Goal: Transaction & Acquisition: Purchase product/service

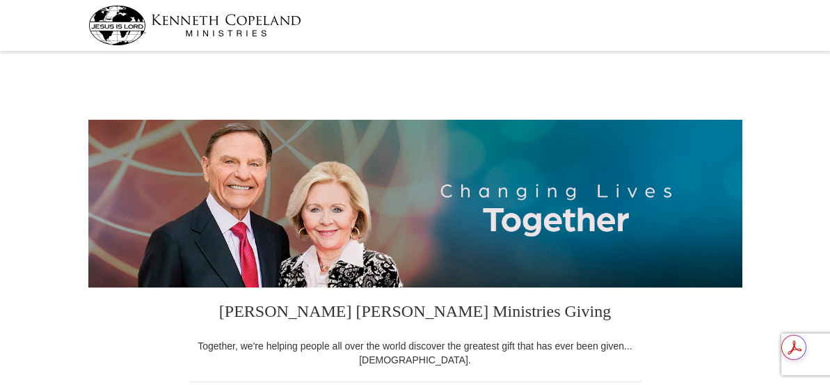
select select "LA"
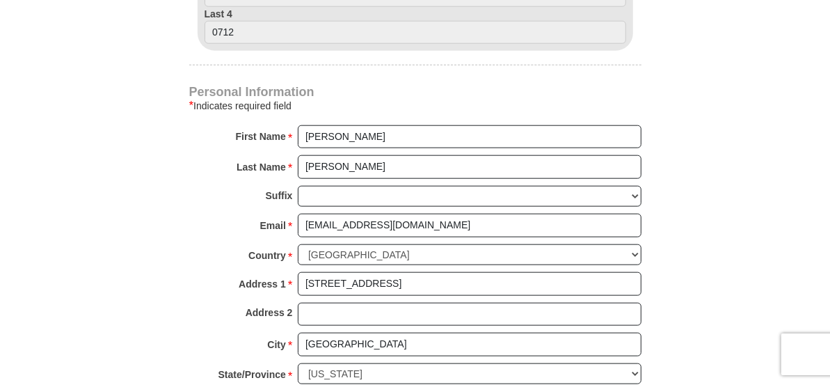
scroll to position [834, 0]
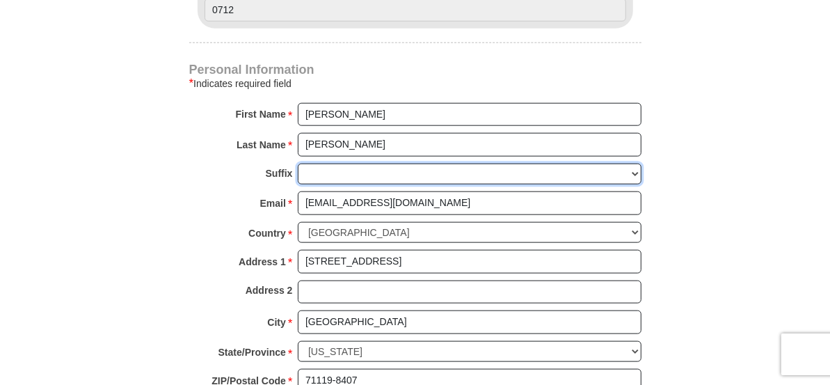
click at [635, 185] on select "[PERSON_NAME] I II III IV V VI" at bounding box center [470, 175] width 344 height 22
select select "Jr"
click at [298, 185] on select "[PERSON_NAME] I II III IV V VI" at bounding box center [470, 175] width 344 height 22
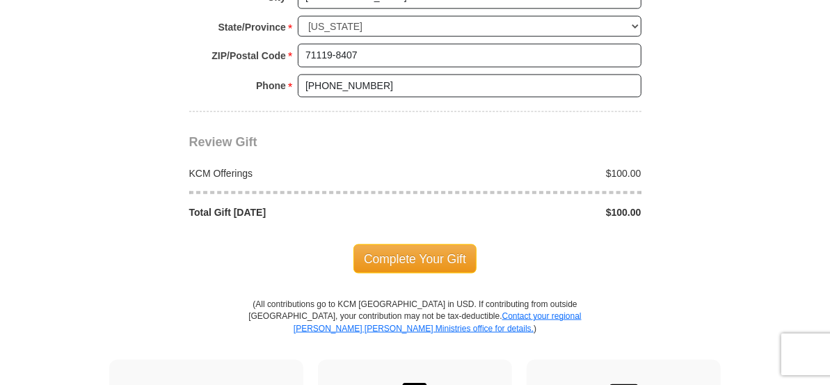
scroll to position [1183, 0]
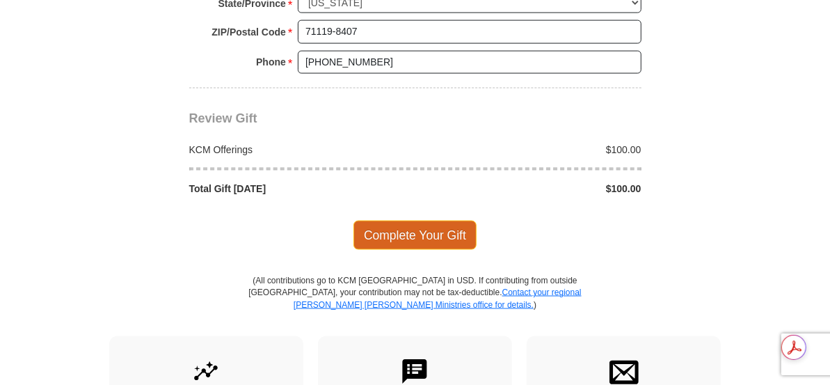
click at [429, 250] on span "Complete Your Gift" at bounding box center [414, 235] width 123 height 29
